Goal: Task Accomplishment & Management: Complete application form

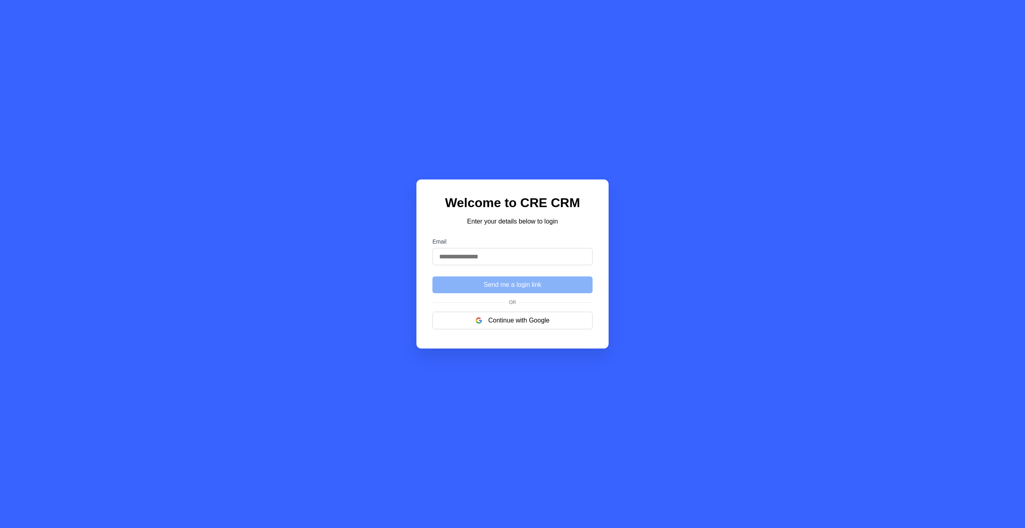
click at [742, 252] on div "Welcome to CRE CRM Enter your details below to login Email Send me a login link…" at bounding box center [512, 264] width 1025 height 528
click at [364, 117] on div "Welcome to CRE CRM Enter your details below to login Email Send me a login link…" at bounding box center [512, 264] width 1025 height 528
click at [500, 264] on input "Email" at bounding box center [513, 256] width 160 height 17
click at [695, 260] on div "Welcome to CRE CRM Enter your details below to login Email Send me a login link…" at bounding box center [512, 264] width 1025 height 528
click at [847, 239] on div "Welcome to CRE CRM Enter your details below to login Email Send me a login link…" at bounding box center [512, 264] width 1025 height 528
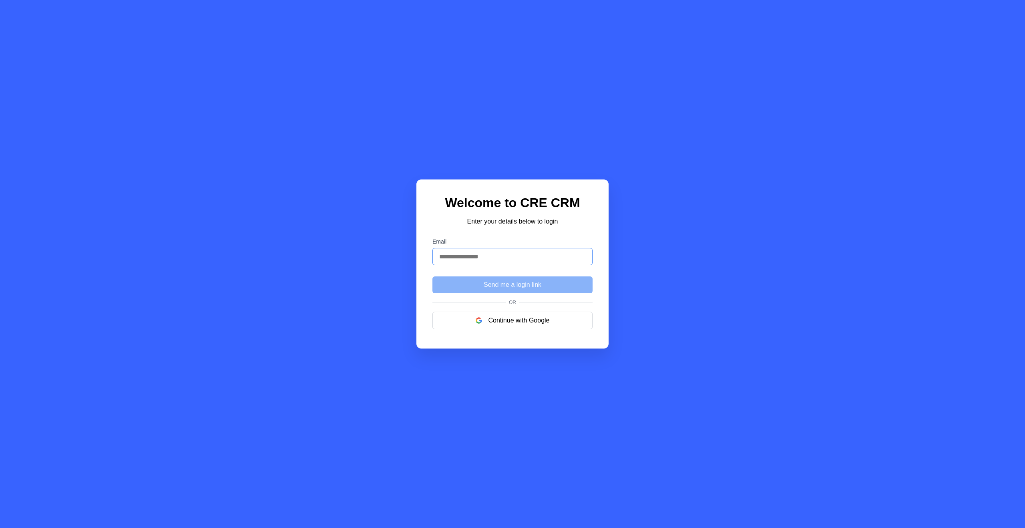
click at [501, 258] on input "Email" at bounding box center [513, 256] width 160 height 17
type input "**********"
click at [495, 207] on h1 "Welcome to CRE CRM" at bounding box center [513, 202] width 160 height 15
click at [483, 280] on button "Send me a login link" at bounding box center [513, 284] width 160 height 17
click at [493, 323] on button "Continue with Google" at bounding box center [513, 321] width 160 height 18
